Goal: Task Accomplishment & Management: Manage account settings

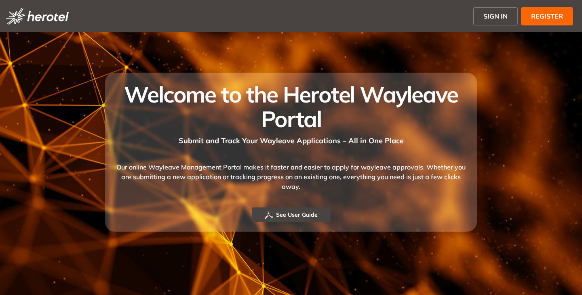
click at [489, 15] on span "SIGN IN" at bounding box center [495, 16] width 24 height 10
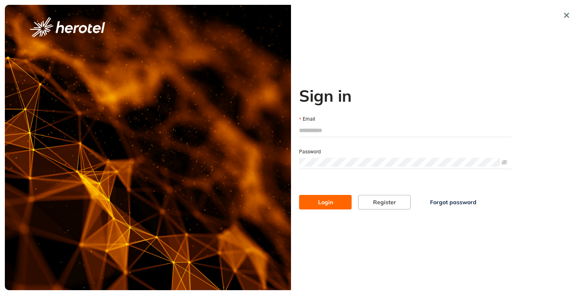
click at [311, 131] on input "Email" at bounding box center [405, 130] width 213 height 12
type input "**********"
click at [311, 158] on span at bounding box center [405, 162] width 213 height 12
click at [299, 195] on button "Login" at bounding box center [325, 202] width 53 height 15
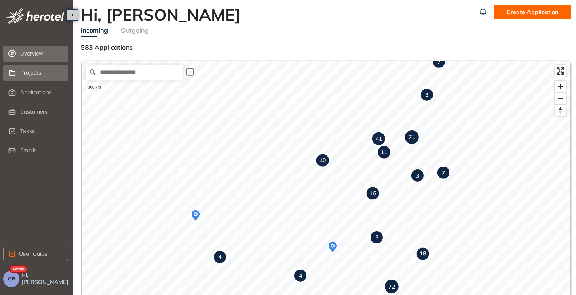
click at [37, 69] on div "Projects" at bounding box center [43, 73] width 46 height 14
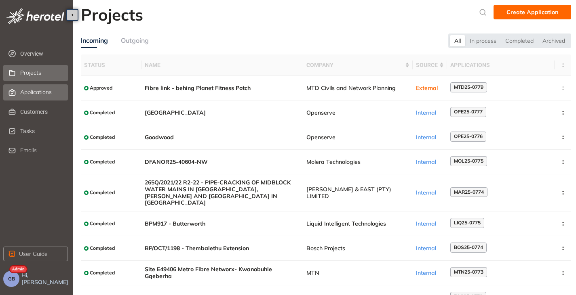
click at [35, 91] on span "Applications" at bounding box center [36, 92] width 32 height 7
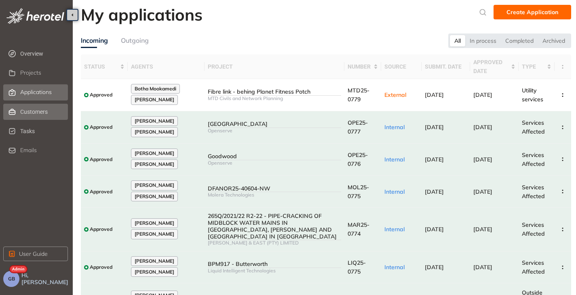
click at [35, 118] on span "Customers" at bounding box center [43, 112] width 46 height 16
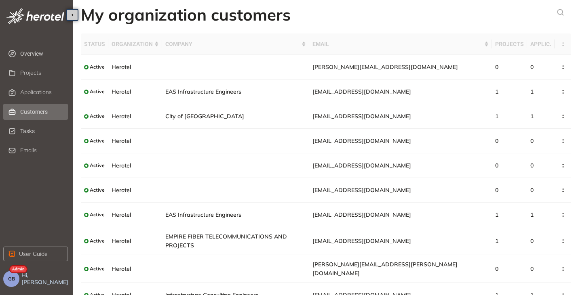
click at [19, 280] on button "GB" at bounding box center [11, 279] width 16 height 16
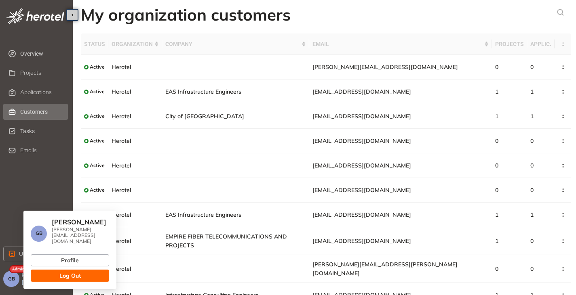
click at [69, 272] on span "Log Out" at bounding box center [69, 276] width 21 height 9
